Goal: Information Seeking & Learning: Learn about a topic

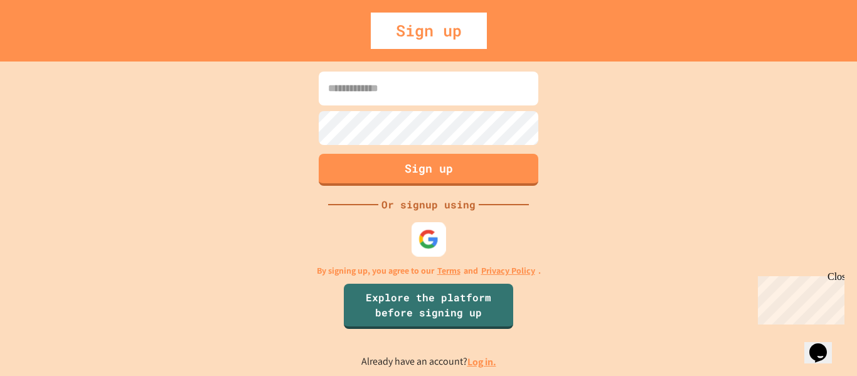
click at [425, 241] on img at bounding box center [428, 238] width 21 height 21
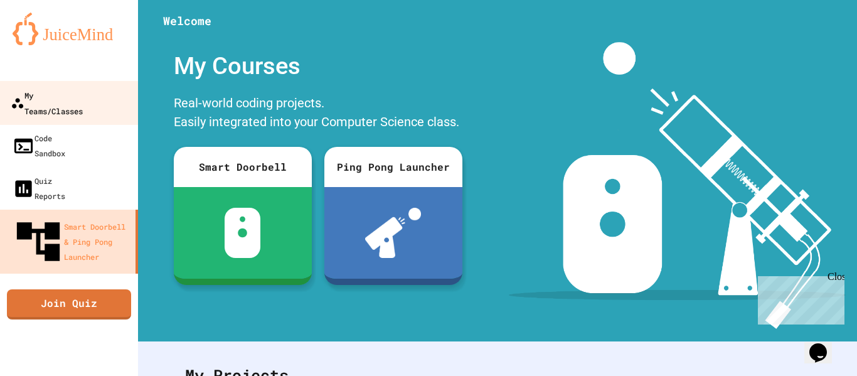
click at [61, 97] on div "My Teams/Classes" at bounding box center [47, 102] width 72 height 31
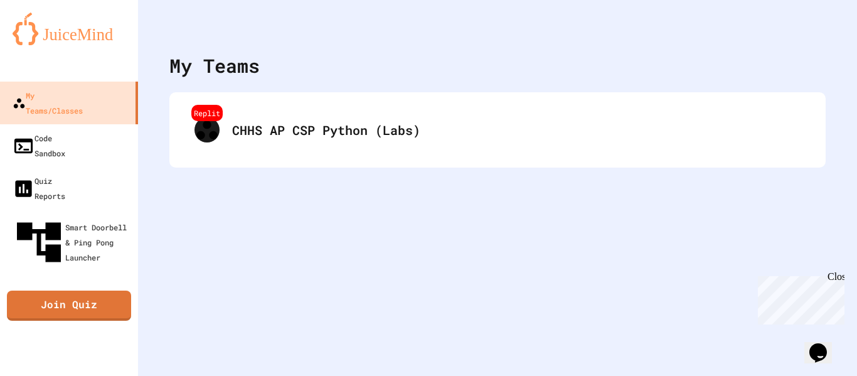
click at [255, 161] on div "Replit CHHS AP CSP Python (Labs)" at bounding box center [497, 129] width 656 height 75
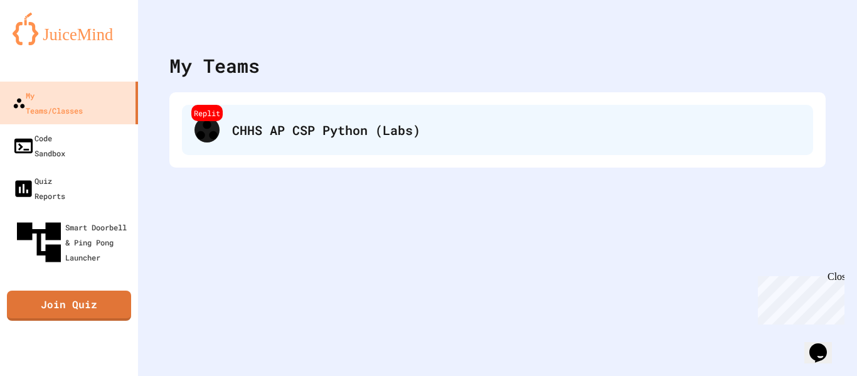
click at [248, 149] on div "Replit CHHS AP CSP Python (Labs)" at bounding box center [497, 130] width 631 height 50
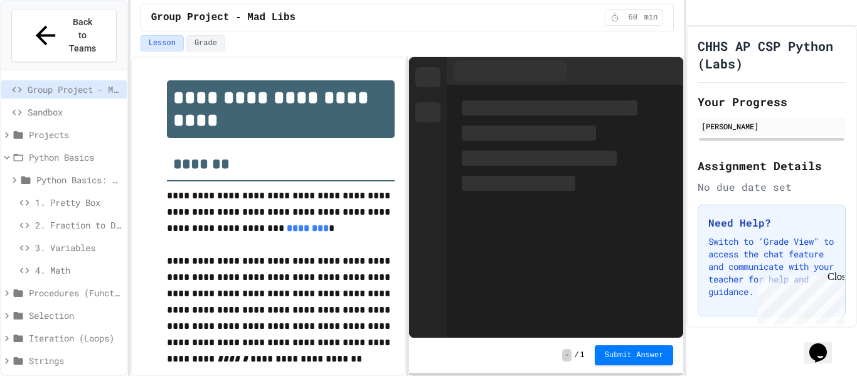
click at [82, 196] on span "1. Pretty Box" at bounding box center [78, 202] width 87 height 13
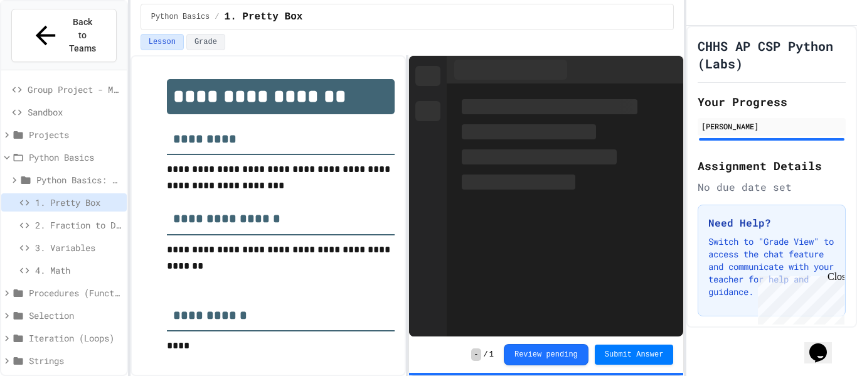
click at [88, 263] on span "4. Math" at bounding box center [78, 269] width 87 height 13
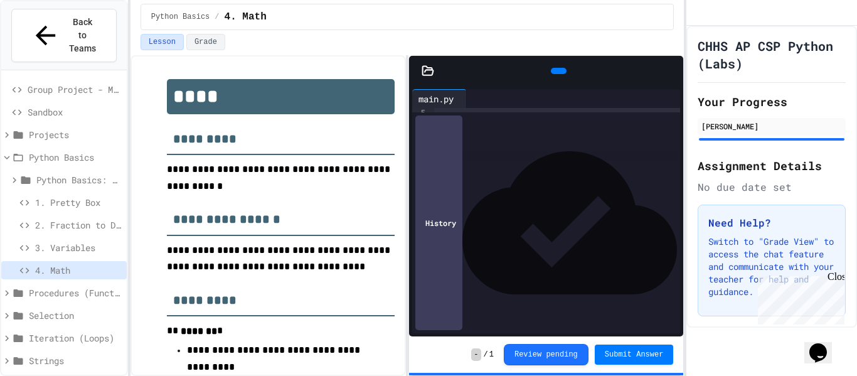
scroll to position [54, 0]
click at [81, 238] on div "3. Variables" at bounding box center [63, 247] width 125 height 18
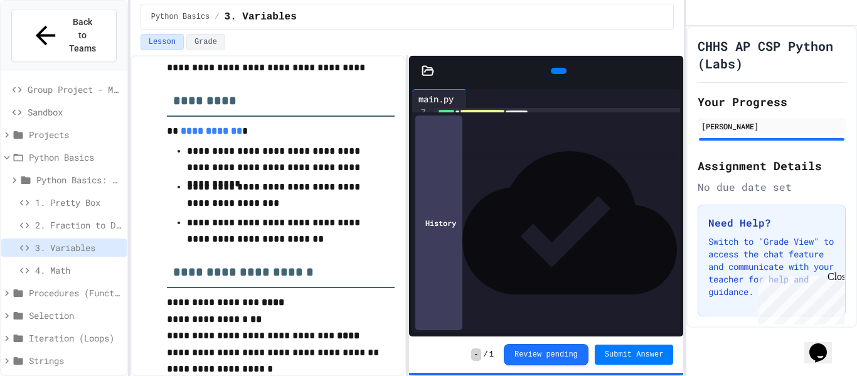
scroll to position [80, 0]
click at [63, 263] on span "4. Math" at bounding box center [78, 269] width 87 height 13
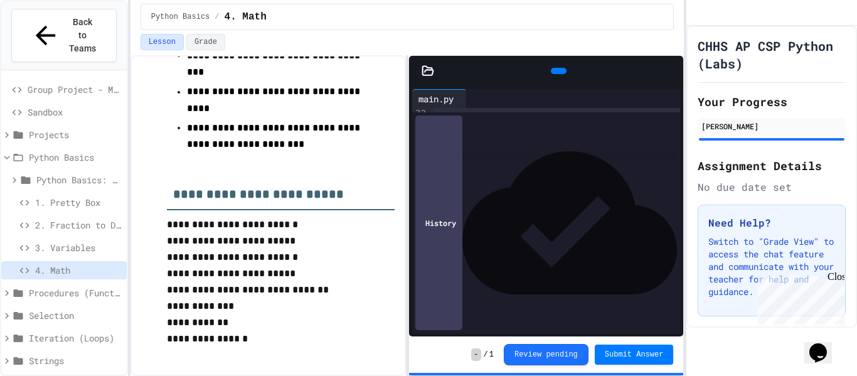
scroll to position [328, 0]
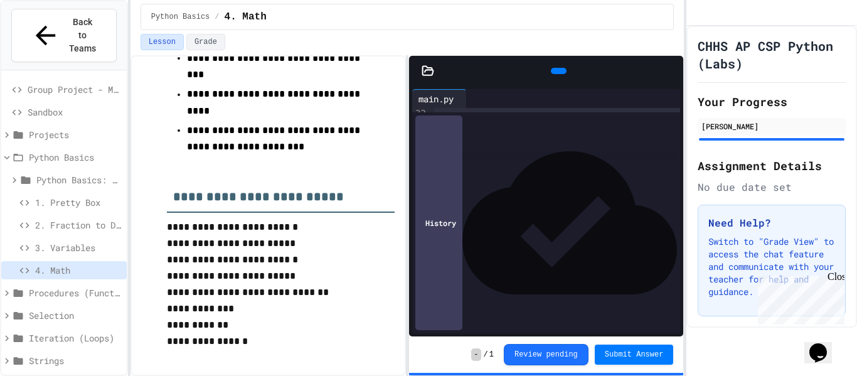
click at [79, 286] on span "Procedures (Functions)" at bounding box center [75, 292] width 93 height 13
click at [62, 309] on span "Procedures: To Reviews" at bounding box center [78, 315] width 85 height 13
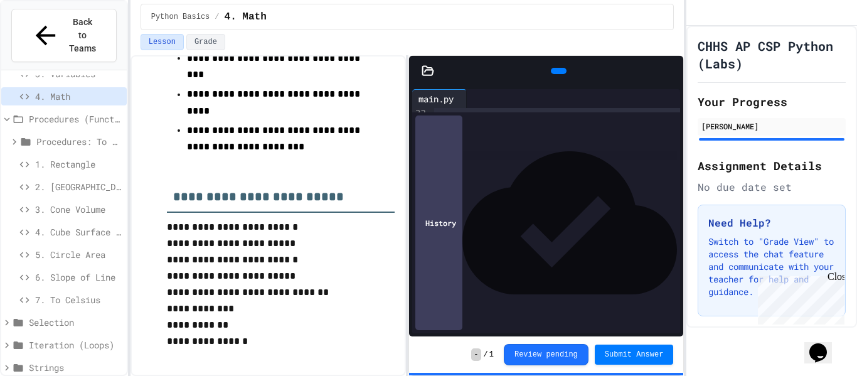
scroll to position [179, 0]
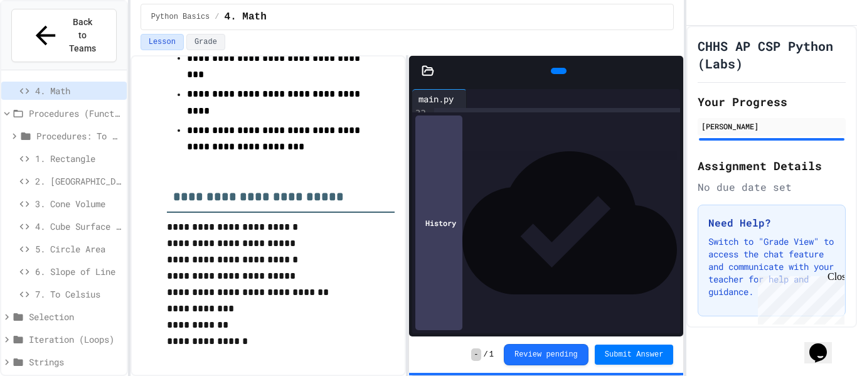
click at [97, 152] on span "1. Rectangle" at bounding box center [78, 158] width 87 height 13
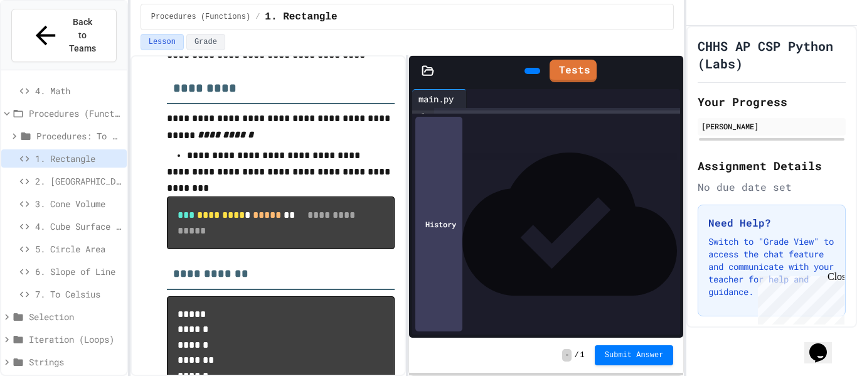
scroll to position [150, 0]
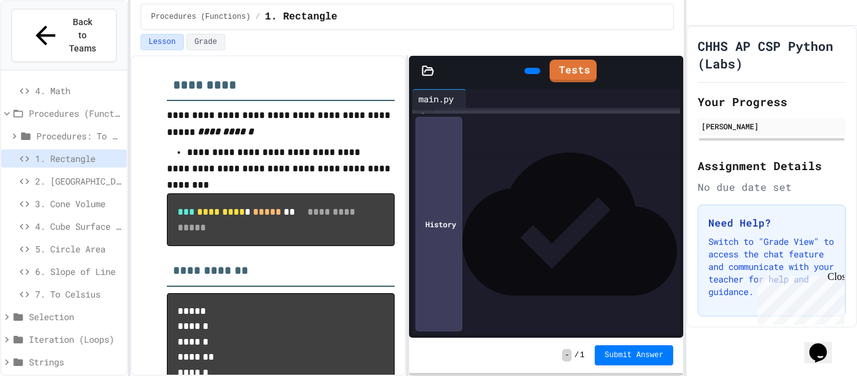
click at [78, 152] on span "1. Rectangle" at bounding box center [78, 158] width 87 height 13
click at [23, 110] on icon at bounding box center [18, 114] width 9 height 8
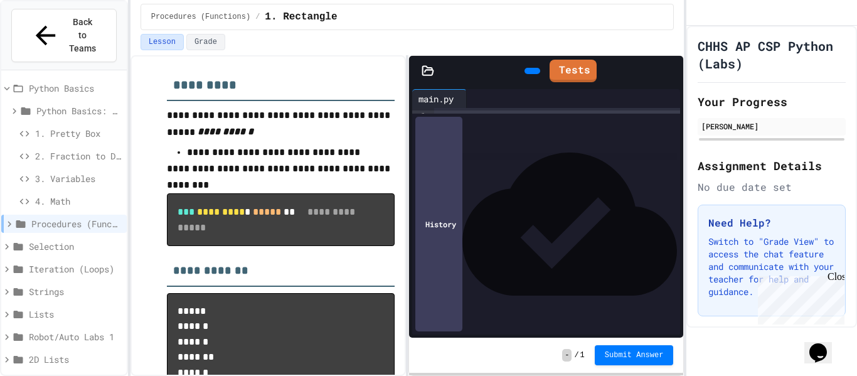
scroll to position [0, 0]
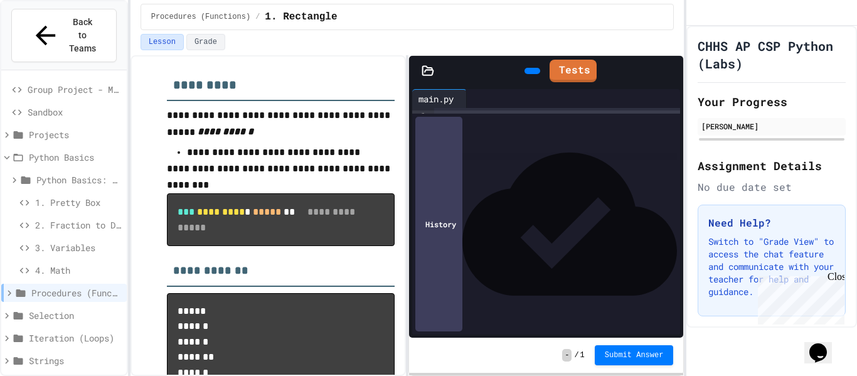
click at [58, 151] on span "Python Basics" at bounding box center [75, 157] width 93 height 13
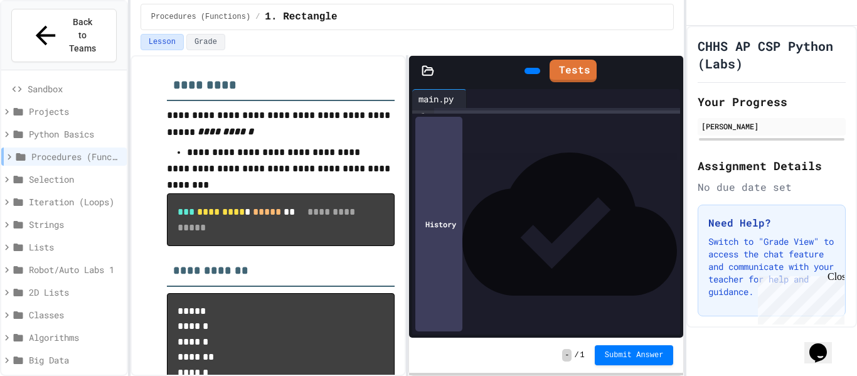
scroll to position [28, 0]
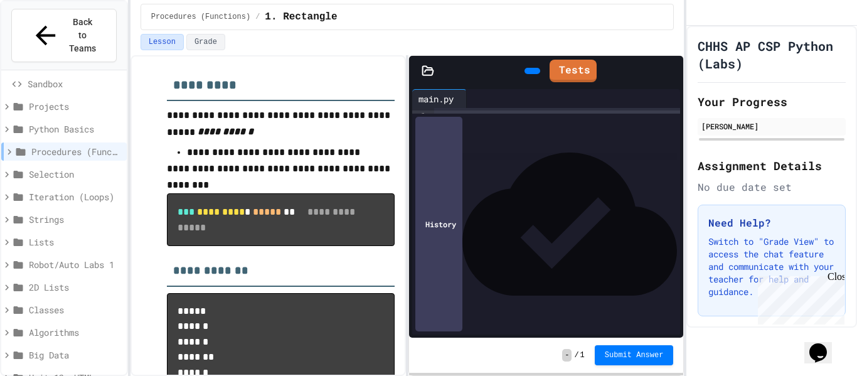
click at [67, 371] on span "Unit 13: HTML" at bounding box center [75, 377] width 93 height 13
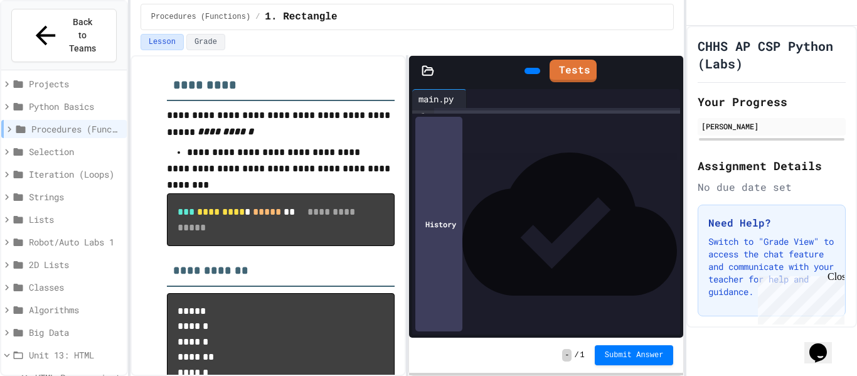
click at [64, 371] on span "HTML Page project" at bounding box center [78, 377] width 87 height 13
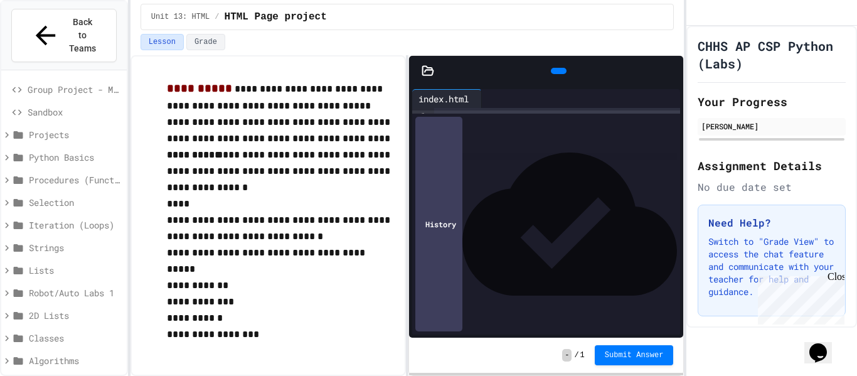
scroll to position [51, 0]
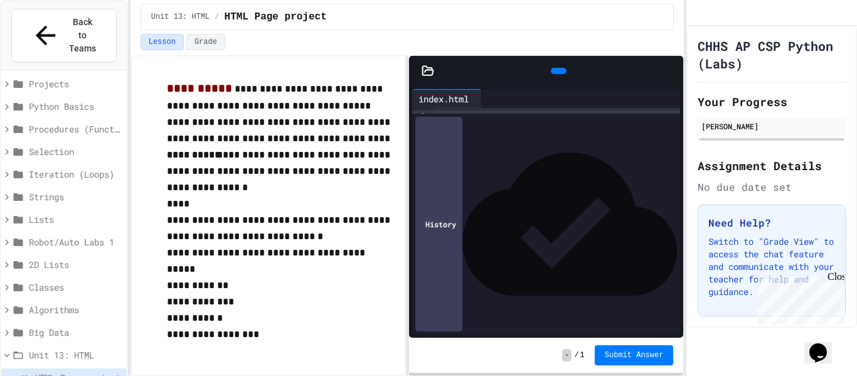
click at [45, 348] on span "Unit 13: HTML" at bounding box center [75, 354] width 93 height 13
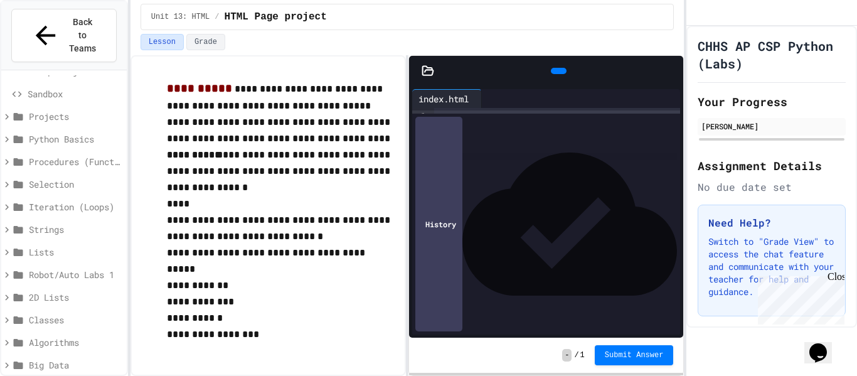
scroll to position [0, 0]
